Goal: Complete application form

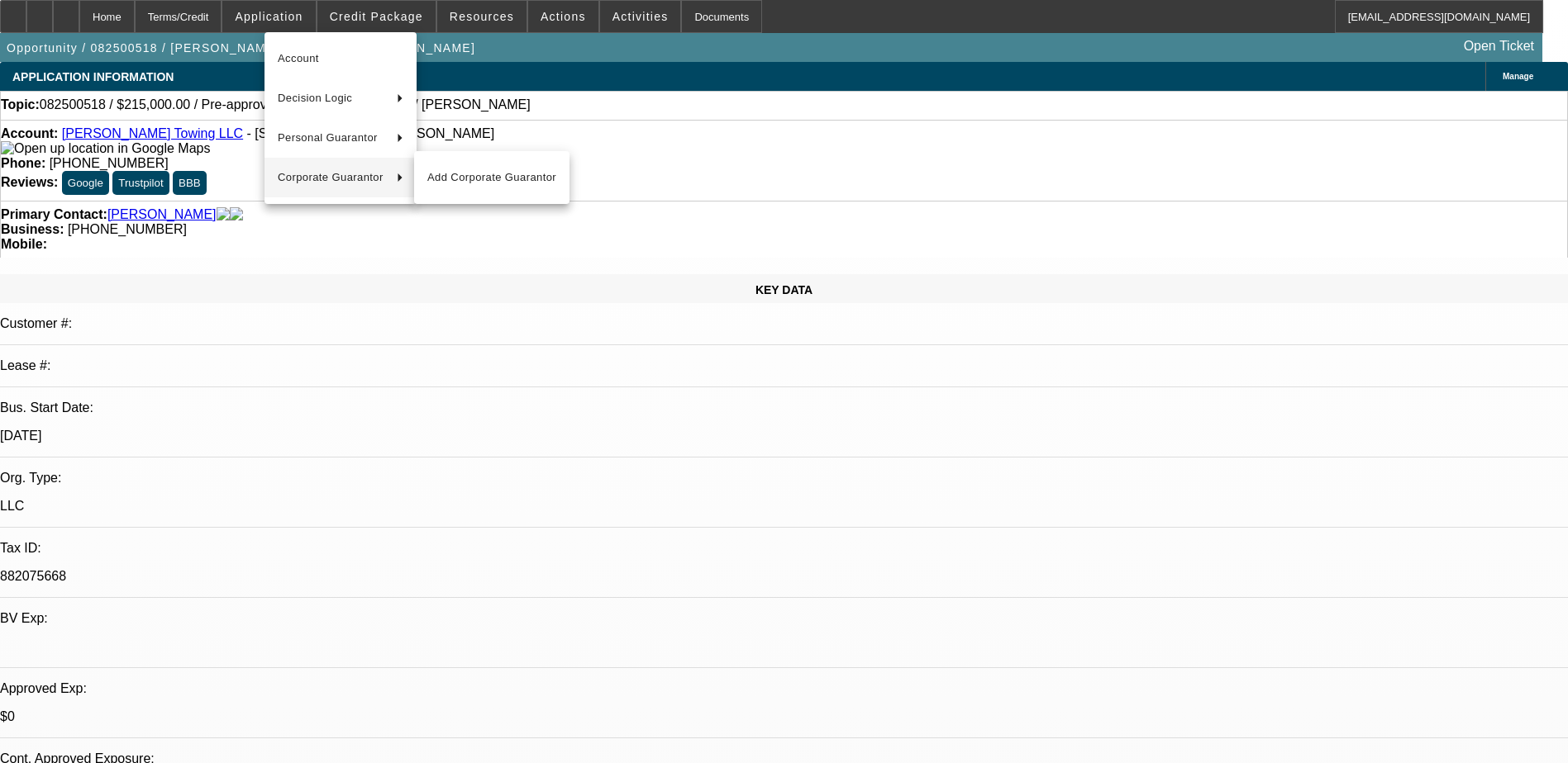
select select "0"
select select "2"
select select "0.1"
select select "4"
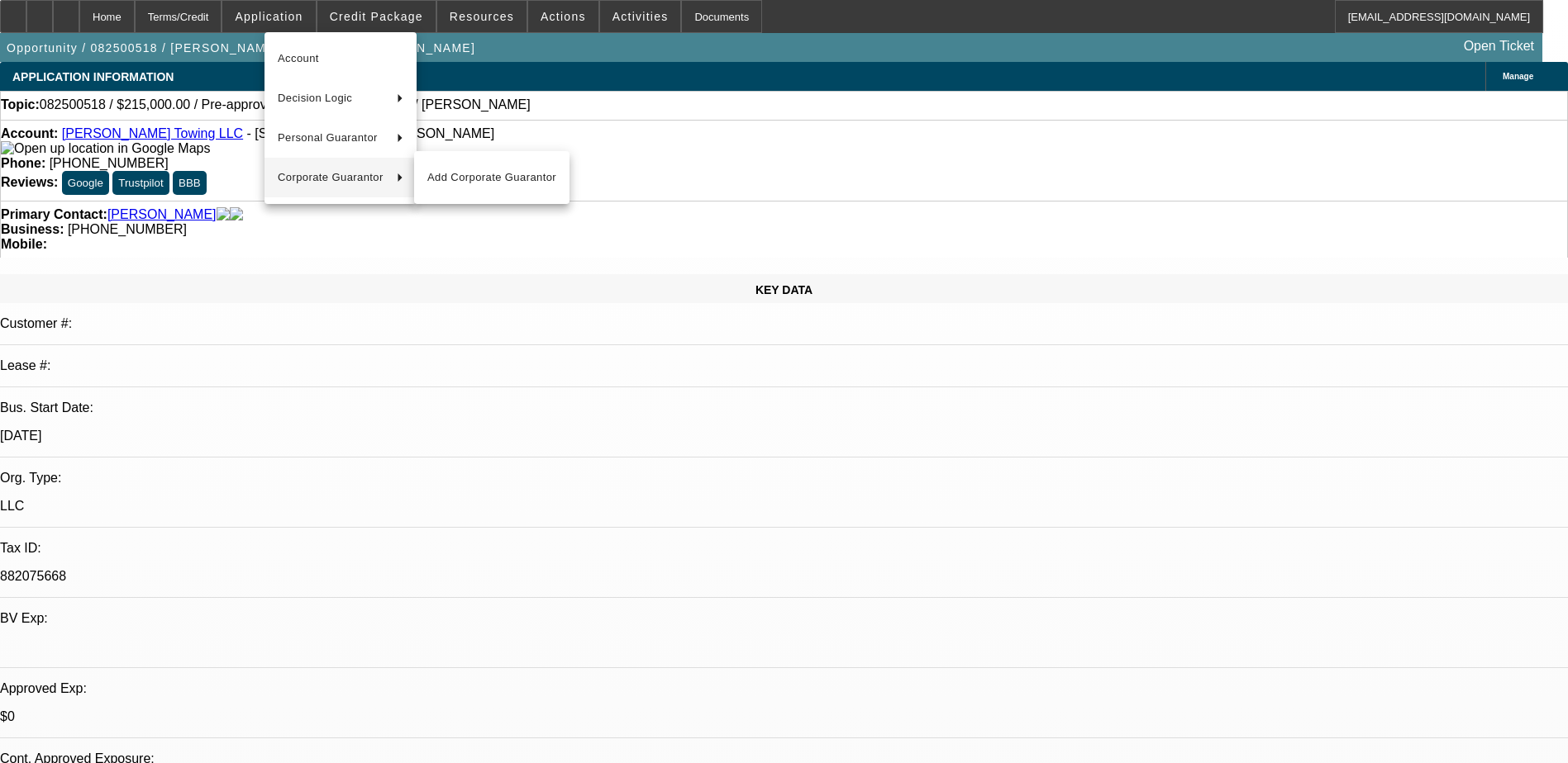
click at [1334, 654] on div at bounding box center [784, 382] width 1568 height 763
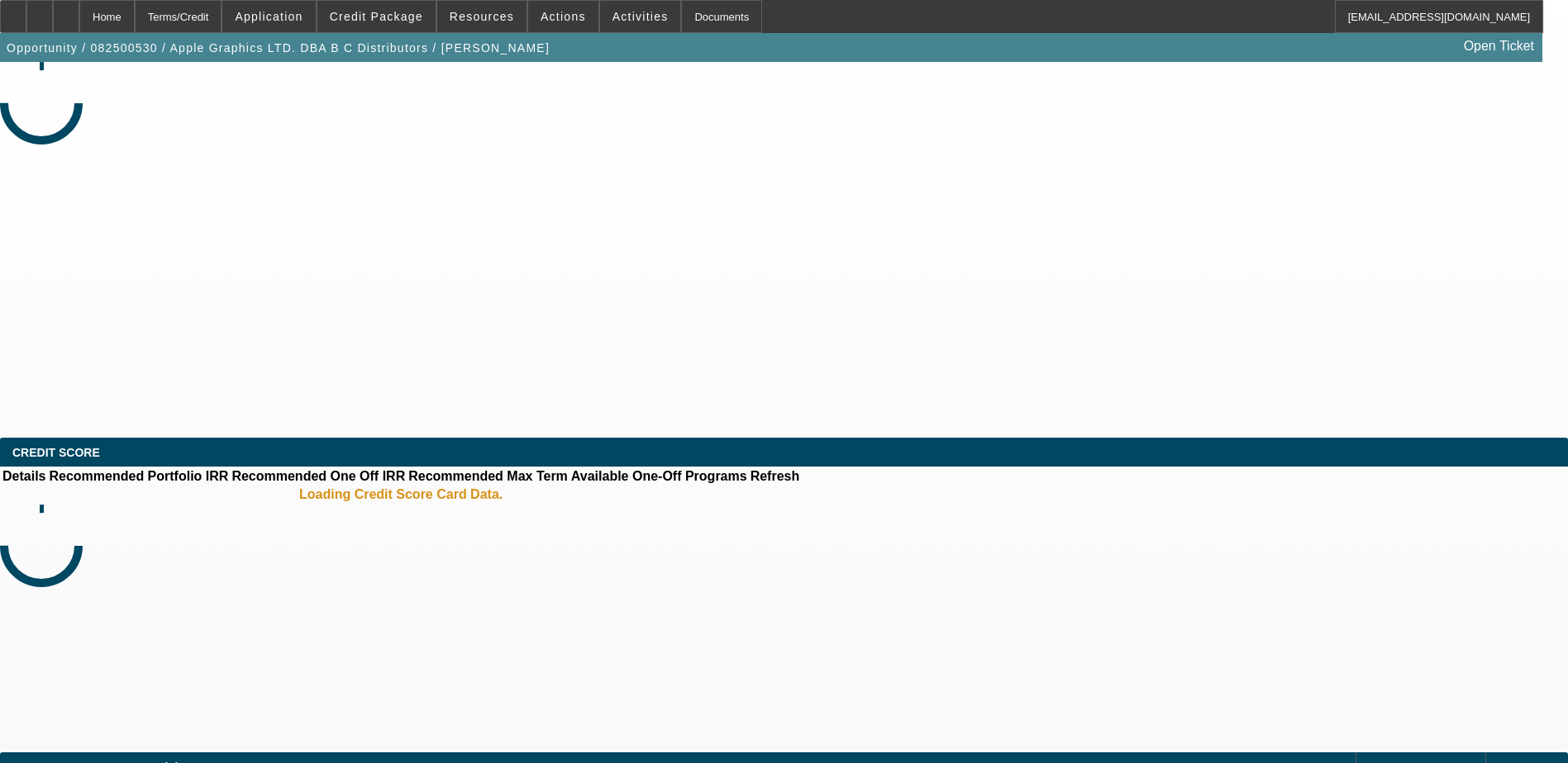
select select "0"
select select "2"
select select "0.1"
select select "4"
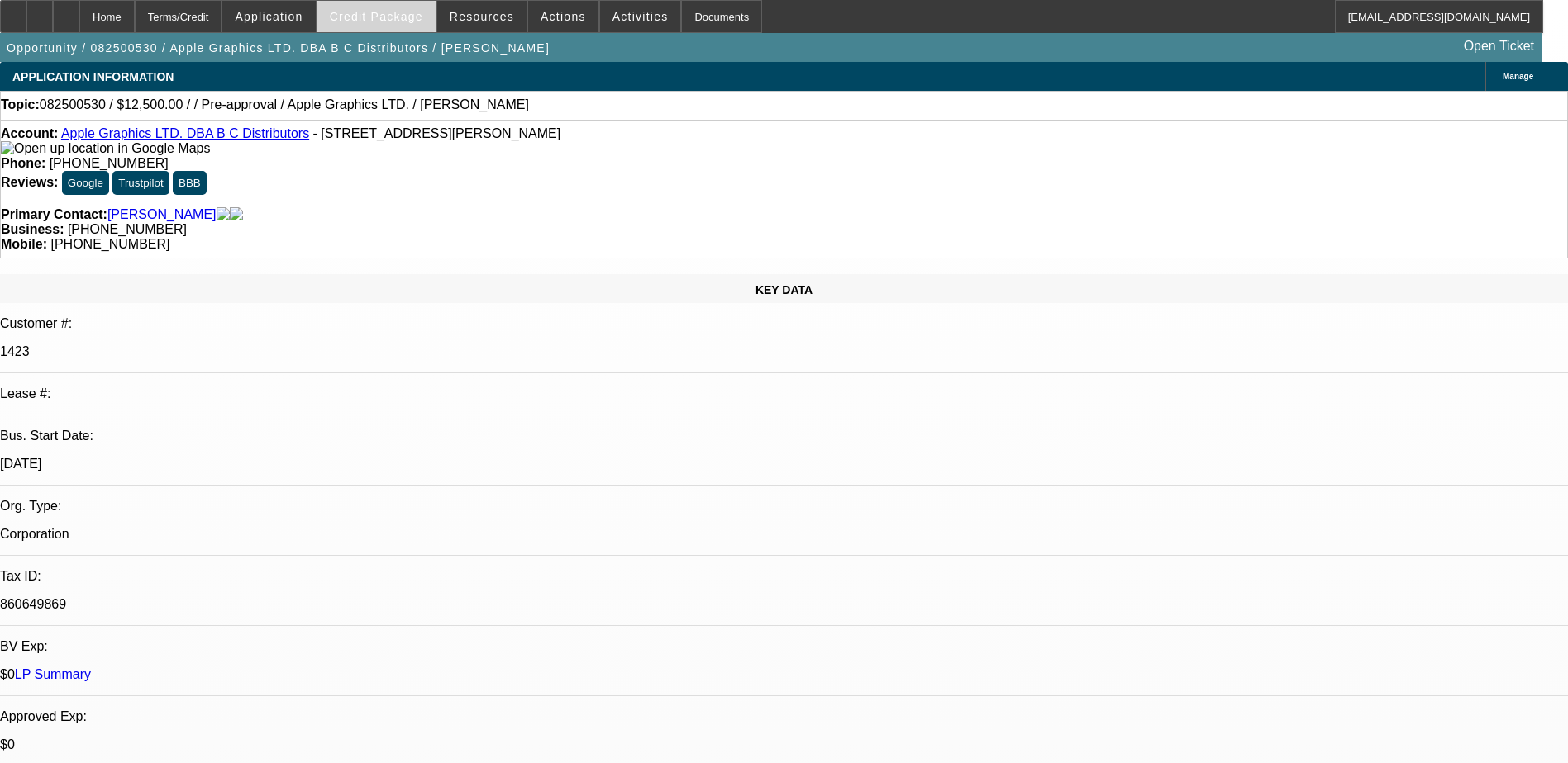
click at [399, 21] on span "Credit Package" at bounding box center [376, 16] width 93 height 13
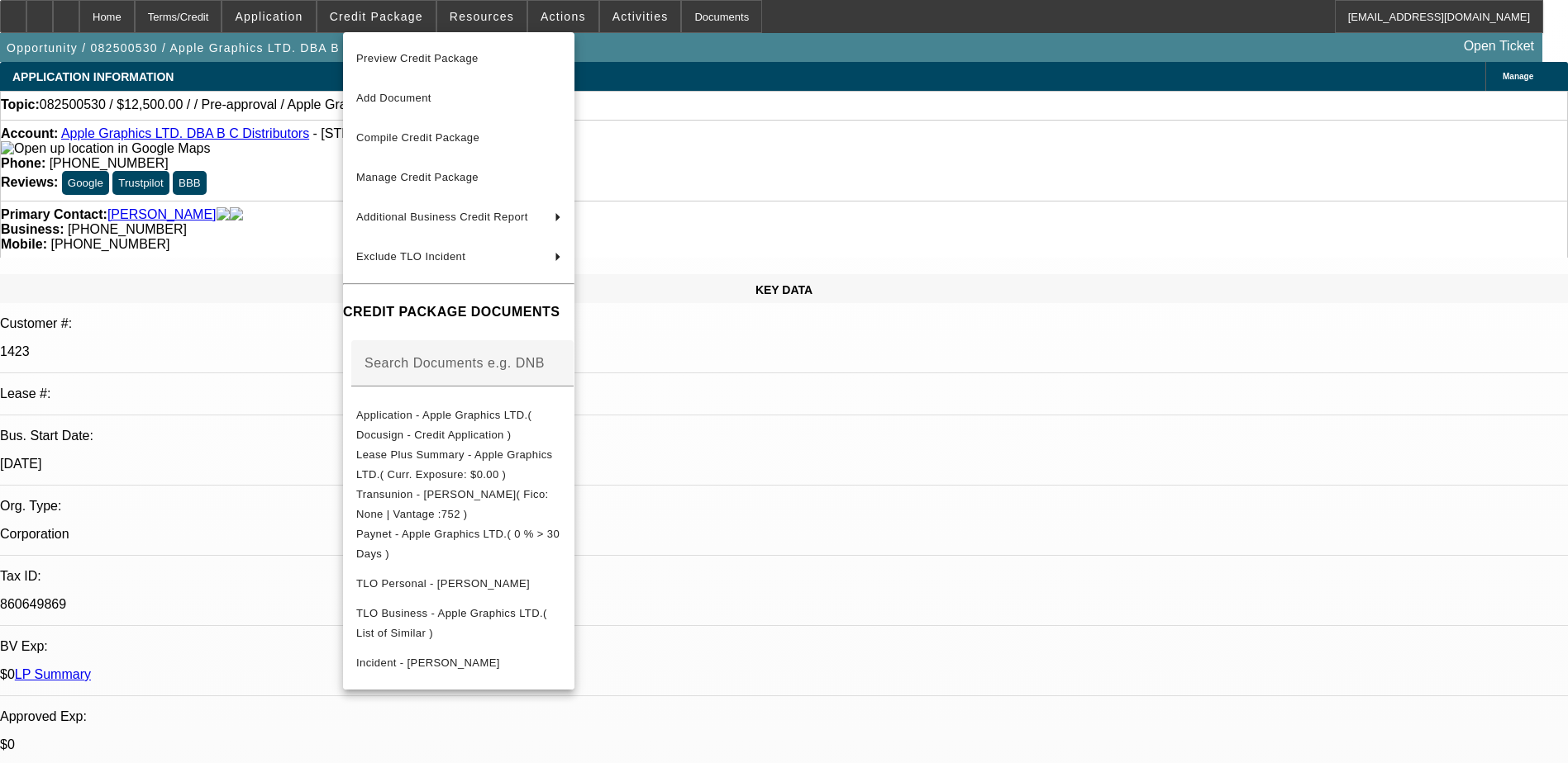
click at [1160, 632] on div at bounding box center [784, 382] width 1568 height 763
